Goal: Task Accomplishment & Management: Use online tool/utility

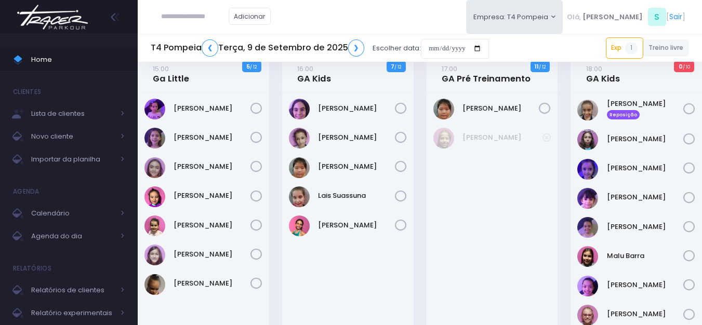
scroll to position [14, 0]
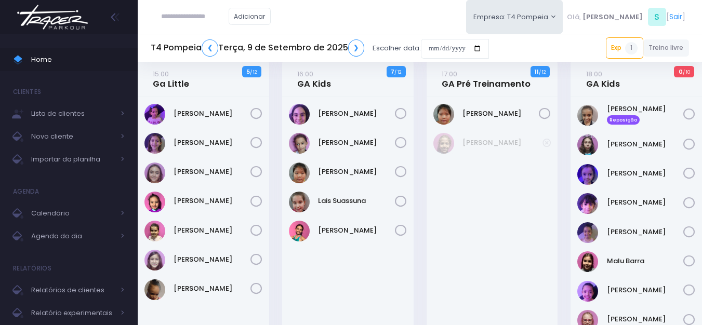
click at [323, 122] on div "[PERSON_NAME]" at bounding box center [348, 114] width 118 height 21
click at [323, 113] on link "[PERSON_NAME]" at bounding box center [356, 114] width 77 height 10
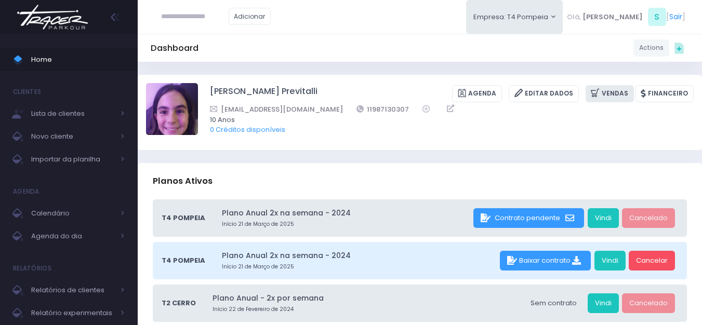
click at [610, 88] on link "Vendas" at bounding box center [610, 93] width 48 height 17
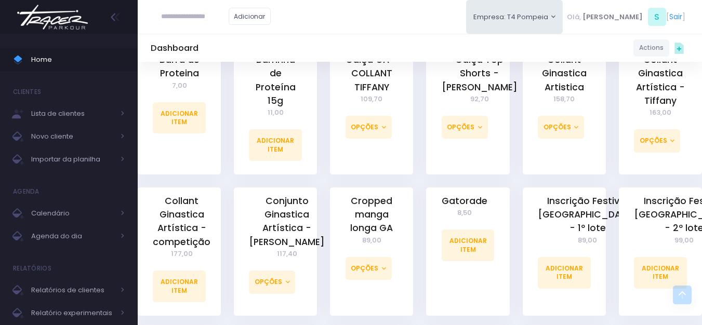
scroll to position [468, 0]
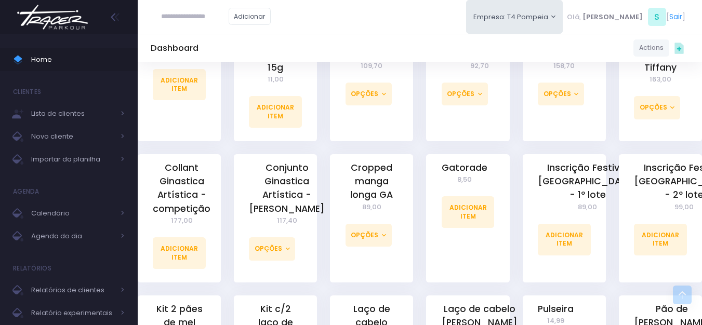
click at [63, 17] on img at bounding box center [52, 17] width 79 height 36
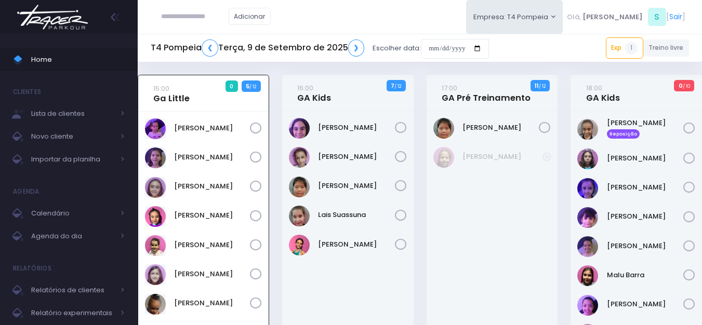
scroll to position [75, 0]
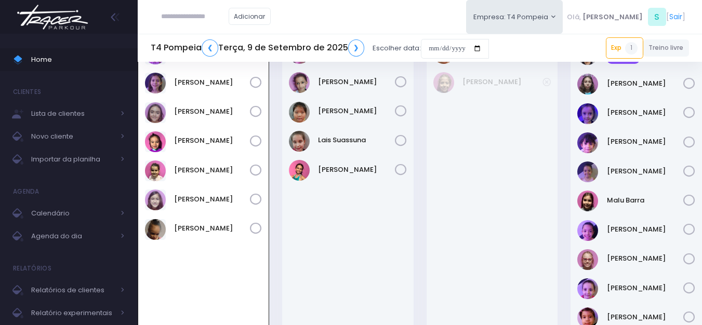
drag, startPoint x: 0, startPoint y: 0, endPoint x: 65, endPoint y: 30, distance: 71.4
drag, startPoint x: 65, startPoint y: 30, endPoint x: 13, endPoint y: 33, distance: 52.0
click at [13, 33] on img at bounding box center [52, 17] width 79 height 36
click at [23, 24] on img at bounding box center [52, 17] width 79 height 36
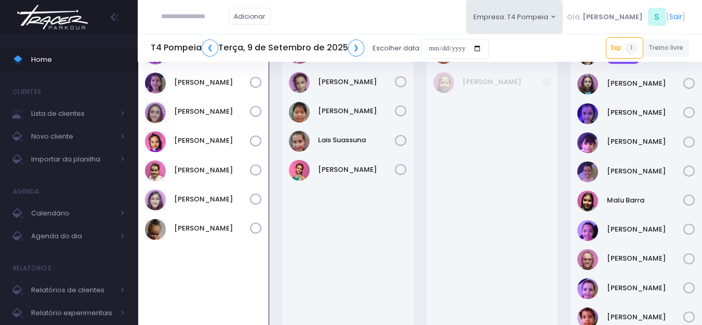
click at [69, 17] on img at bounding box center [52, 17] width 79 height 36
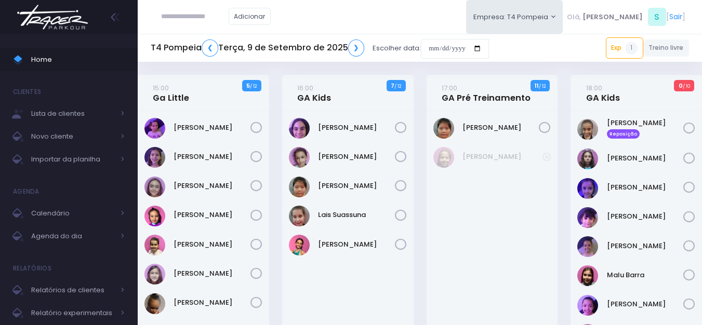
click at [196, 17] on input "text" at bounding box center [195, 17] width 68 height 20
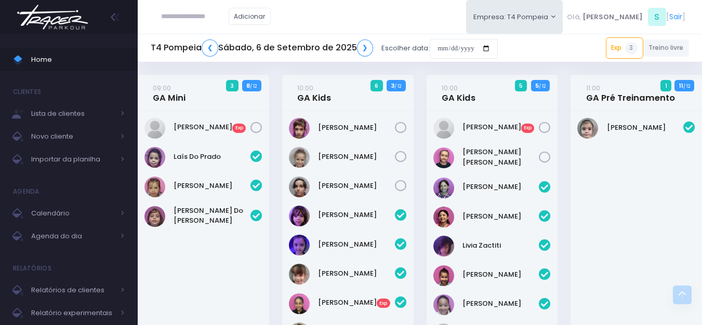
scroll to position [402, 0]
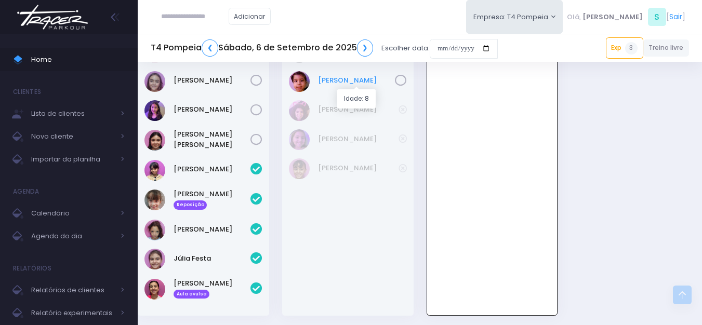
click at [343, 77] on link "[PERSON_NAME]" at bounding box center [356, 80] width 77 height 10
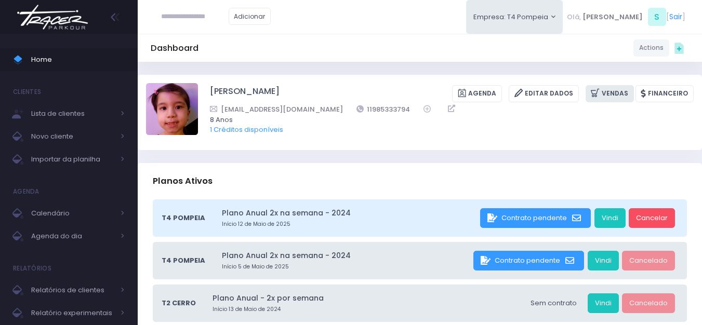
click at [610, 96] on link "Vendas" at bounding box center [610, 93] width 48 height 17
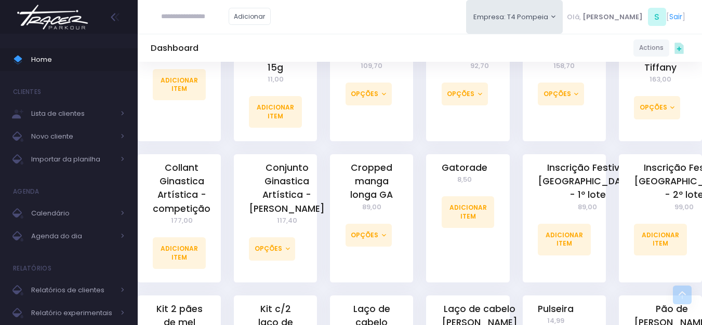
scroll to position [364, 0]
